Goal: Information Seeking & Learning: Learn about a topic

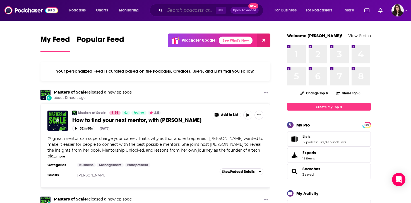
click at [179, 12] on input "Search podcasts, credits, & more..." at bounding box center [190, 10] width 51 height 9
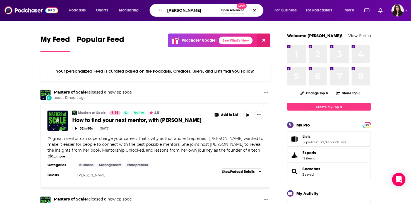
type input "[PERSON_NAME]"
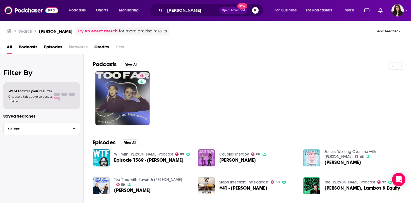
click at [107, 49] on span "Credits" at bounding box center [101, 47] width 15 height 11
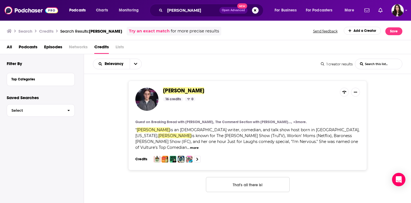
click at [182, 89] on span "[PERSON_NAME]" at bounding box center [183, 90] width 41 height 7
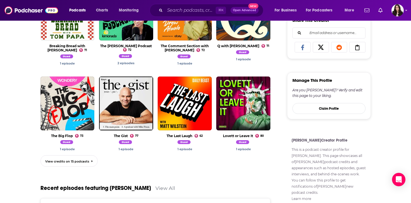
scroll to position [272, 0]
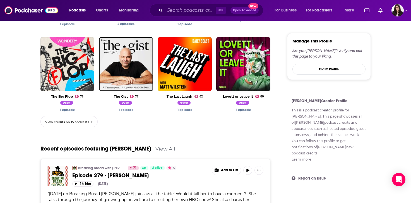
click at [74, 125] on link "View credits on 15 podcasts" at bounding box center [68, 121] width 57 height 11
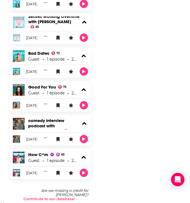
scroll to position [476, 0]
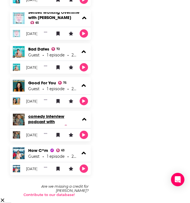
click at [40, 115] on link "I Said No Gifts! A comedy interview podcast with [PERSON_NAME]" at bounding box center [46, 118] width 36 height 21
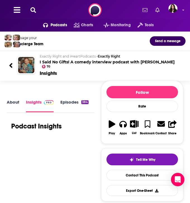
click at [107, 61] on h2 "Exactly Right and iHeartPodcasts • Exactly Right I Said No Gifts! A comedy inte…" at bounding box center [110, 59] width 141 height 10
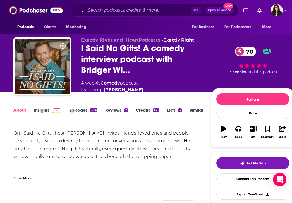
click at [44, 110] on link "Insights" at bounding box center [48, 113] width 28 height 13
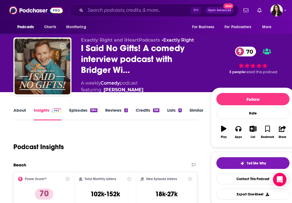
scroll to position [59, 0]
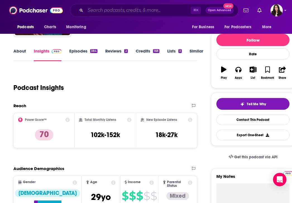
click at [111, 9] on input "Search podcasts, credits, & more..." at bounding box center [137, 10] width 105 height 9
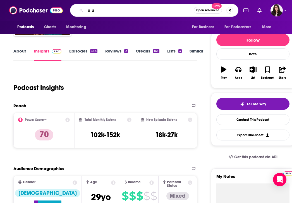
type input "u up"
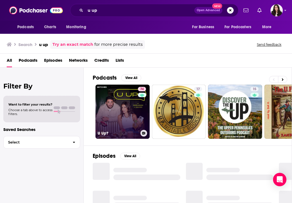
click at [122, 113] on link "74 U Up?" at bounding box center [122, 112] width 54 height 54
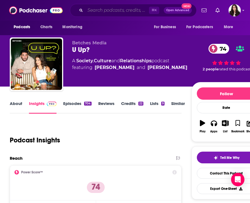
click at [111, 11] on input "Search podcasts, credits, & more..." at bounding box center [117, 10] width 64 height 9
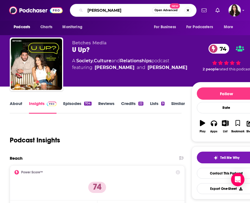
drag, startPoint x: 116, startPoint y: 13, endPoint x: 66, endPoint y: 4, distance: 51.2
click at [66, 4] on div "Podcasts Charts Monitoring brittany cart Open Advanced New For Business For Pod…" at bounding box center [131, 10] width 131 height 13
type input "when reality hits"
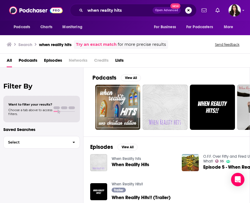
click at [126, 165] on span "When Reality Hits" at bounding box center [131, 164] width 38 height 5
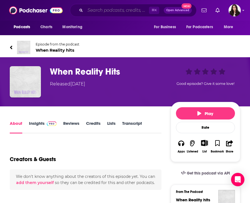
click at [118, 12] on input "Search podcasts, credits, & more..." at bounding box center [117, 10] width 64 height 9
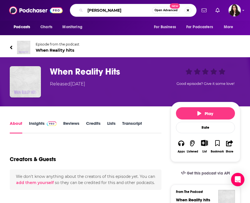
type input "[PERSON_NAME]"
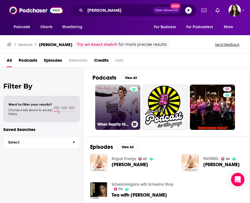
click at [118, 99] on link "When Reality Hits with [PERSON_NAME]" at bounding box center [117, 107] width 45 height 45
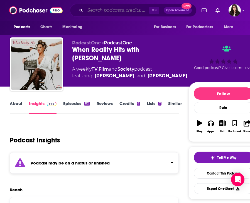
click at [104, 10] on input "Search podcasts, credits, & more..." at bounding box center [117, 10] width 64 height 9
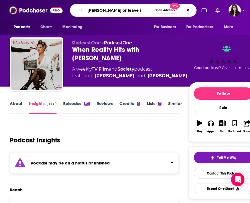
type input "[PERSON_NAME] or leave it"
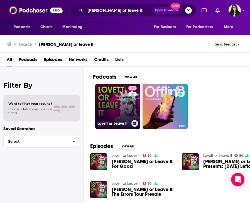
click at [102, 95] on link "80 [PERSON_NAME] or Leave It" at bounding box center [117, 106] width 45 height 45
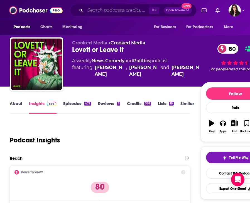
click at [105, 9] on input "Search podcasts, credits, & more..." at bounding box center [117, 10] width 64 height 9
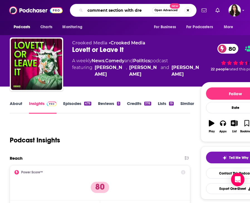
type input "comment section with drew"
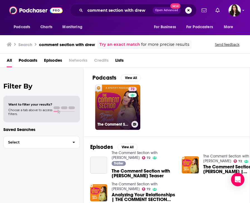
click at [118, 110] on link "72 The Comment Section with [PERSON_NAME]" at bounding box center [117, 107] width 45 height 45
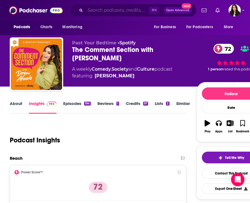
click at [103, 8] on input "Search podcasts, credits, & more..." at bounding box center [117, 10] width 64 height 9
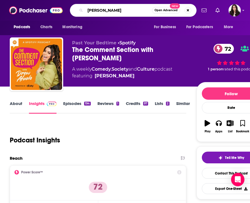
type input "[PERSON_NAME]"
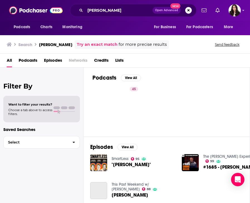
scroll to position [45, 0]
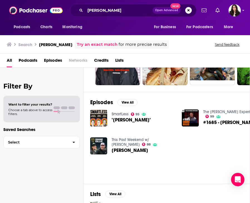
click at [143, 138] on link "This Past Weekend w/ [PERSON_NAME]" at bounding box center [131, 141] width 38 height 9
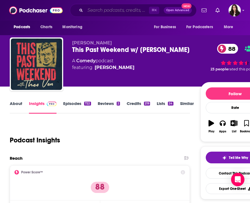
click at [117, 6] on input "Search podcasts, credits, & more..." at bounding box center [117, 10] width 64 height 9
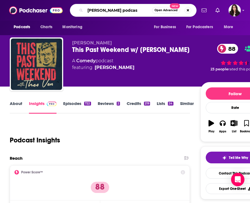
type input "[PERSON_NAME] podcast"
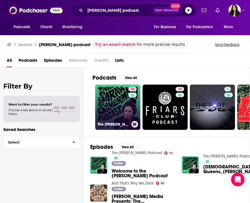
click at [110, 122] on h3 "The [PERSON_NAME] Podcast" at bounding box center [114, 124] width 32 height 5
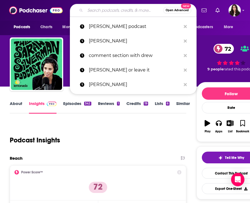
click at [103, 10] on input "Search podcasts, credits, & more..." at bounding box center [124, 10] width 78 height 9
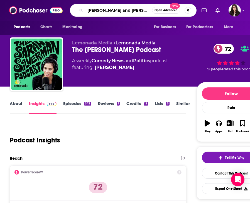
type input "[PERSON_NAME] and [PERSON_NAME]'s secret"
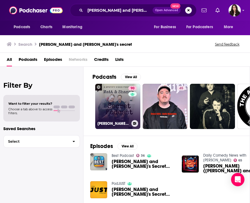
click at [113, 112] on link "90 [PERSON_NAME] and [PERSON_NAME]'s Secret Podcast" at bounding box center [117, 106] width 45 height 45
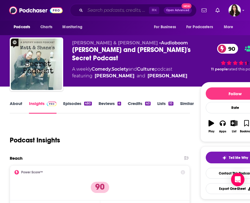
click at [107, 11] on input "Search podcasts, credits, & more..." at bounding box center [117, 10] width 64 height 9
